Goal: Task Accomplishment & Management: Use online tool/utility

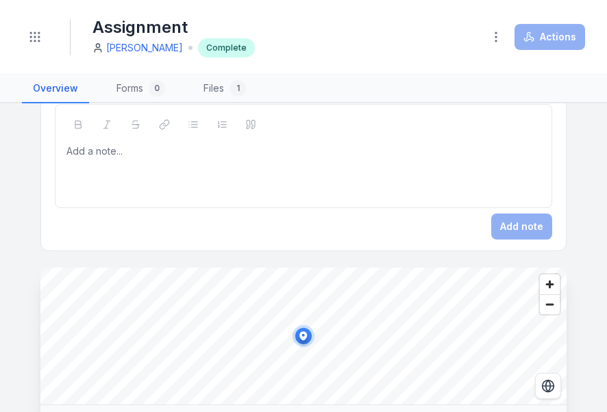
scroll to position [616, 0]
click at [512, 218] on div "Add note" at bounding box center [303, 226] width 497 height 26
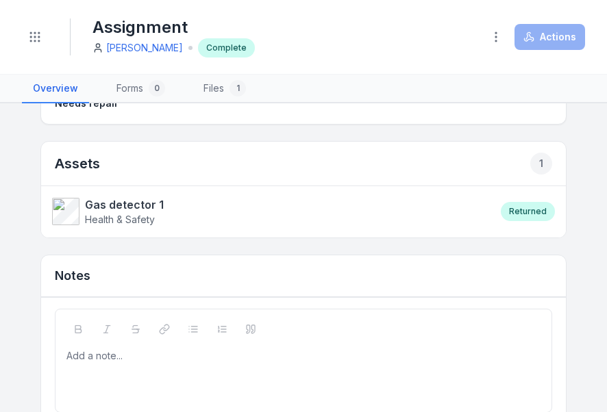
scroll to position [548, 0]
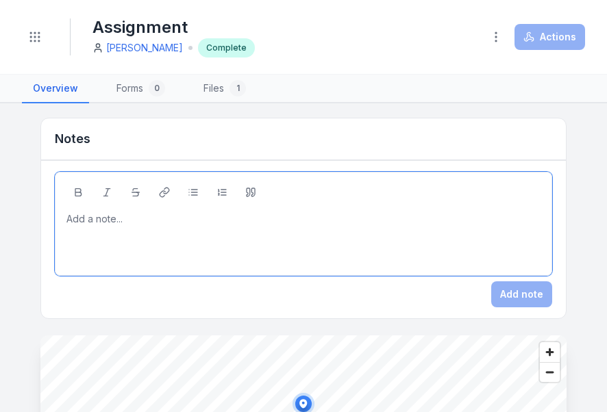
click at [81, 215] on div at bounding box center [303, 219] width 473 height 14
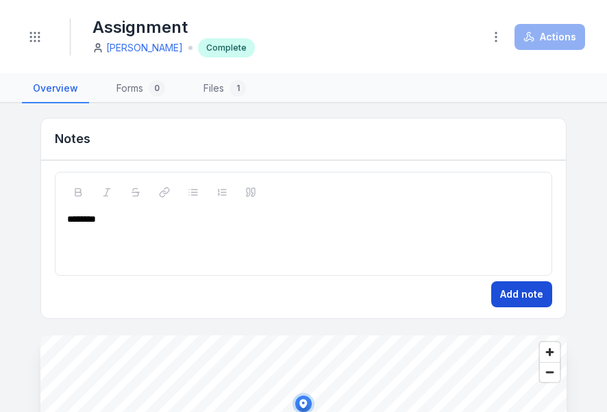
click at [530, 286] on button "Add note" at bounding box center [521, 294] width 61 height 26
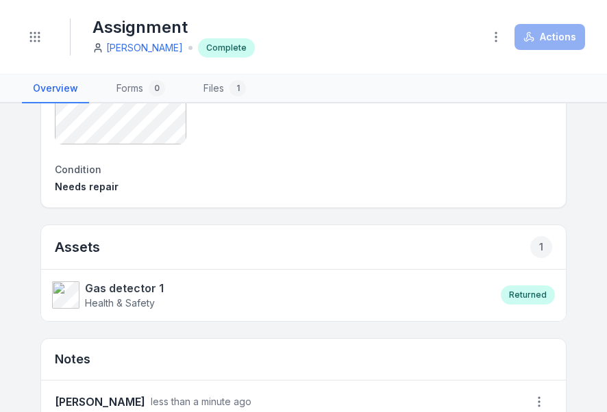
scroll to position [137, 0]
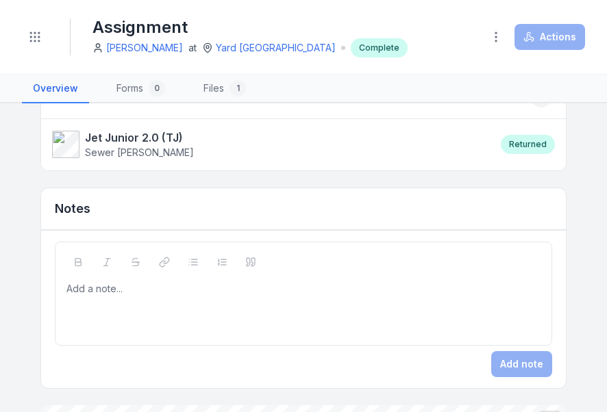
scroll to position [479, 0]
click at [84, 281] on div at bounding box center [303, 288] width 473 height 14
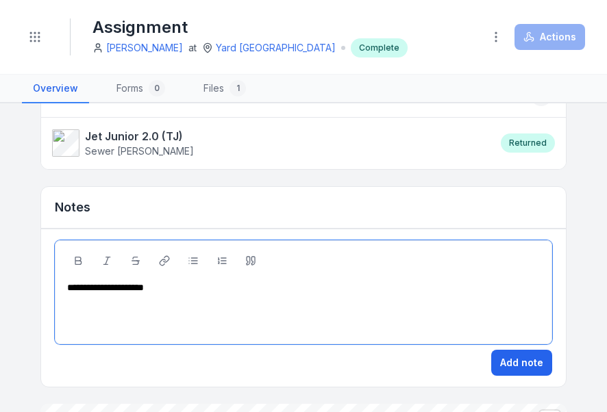
click at [144, 285] on span "**********" at bounding box center [105, 288] width 77 height 10
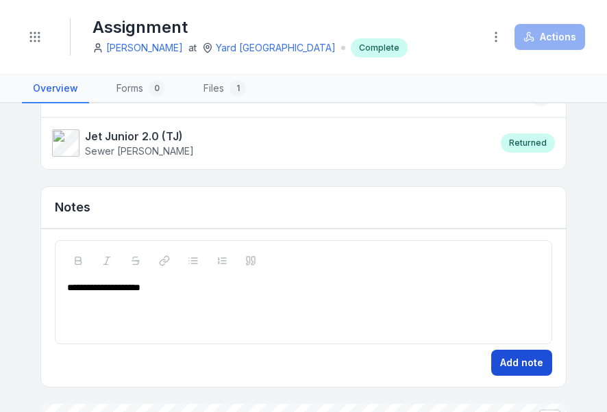
click at [498, 357] on button "Add note" at bounding box center [521, 363] width 61 height 26
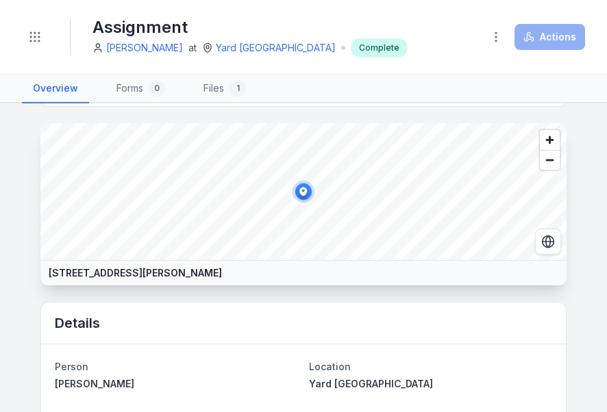
scroll to position [592, 0]
